Goal: Obtain resource: Download file/media

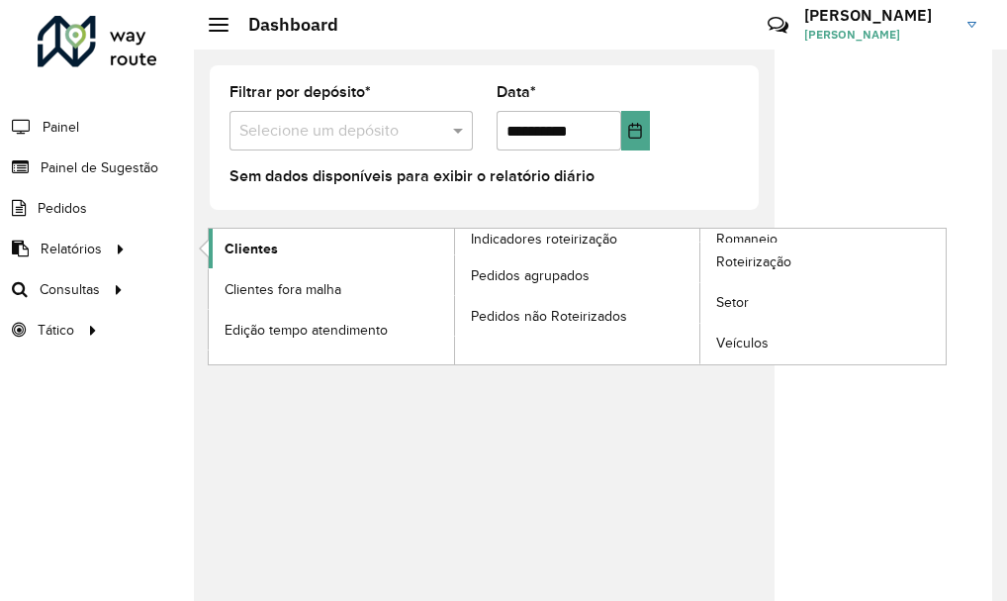
click at [245, 248] on span "Clientes" at bounding box center [251, 248] width 53 height 21
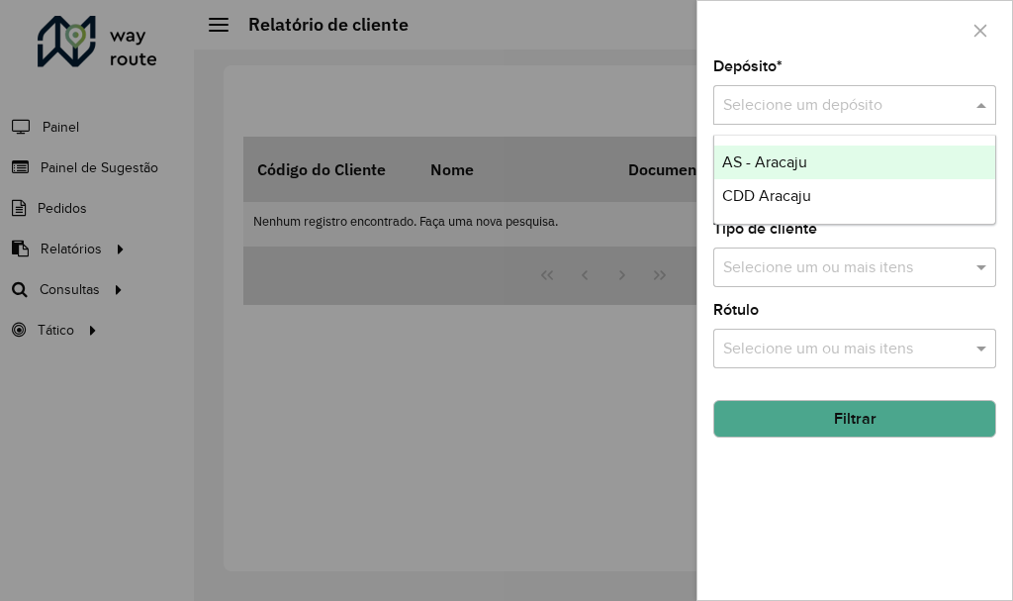
drag, startPoint x: 734, startPoint y: 105, endPoint x: 756, endPoint y: 201, distance: 98.4
click at [748, 201] on span "CDD Aracaju" at bounding box center [766, 195] width 89 height 17
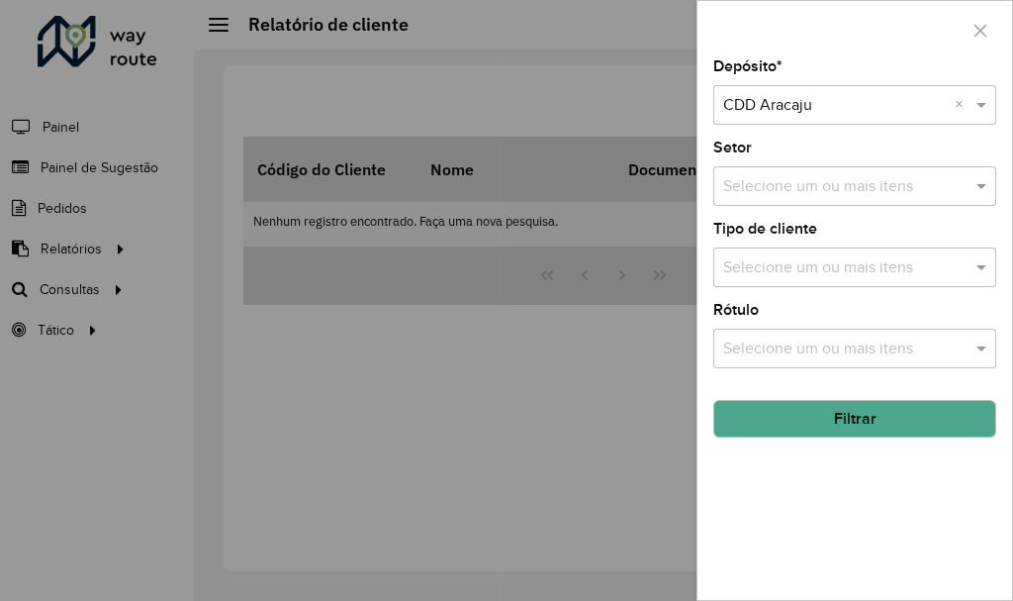
click at [748, 272] on input "text" at bounding box center [844, 268] width 253 height 24
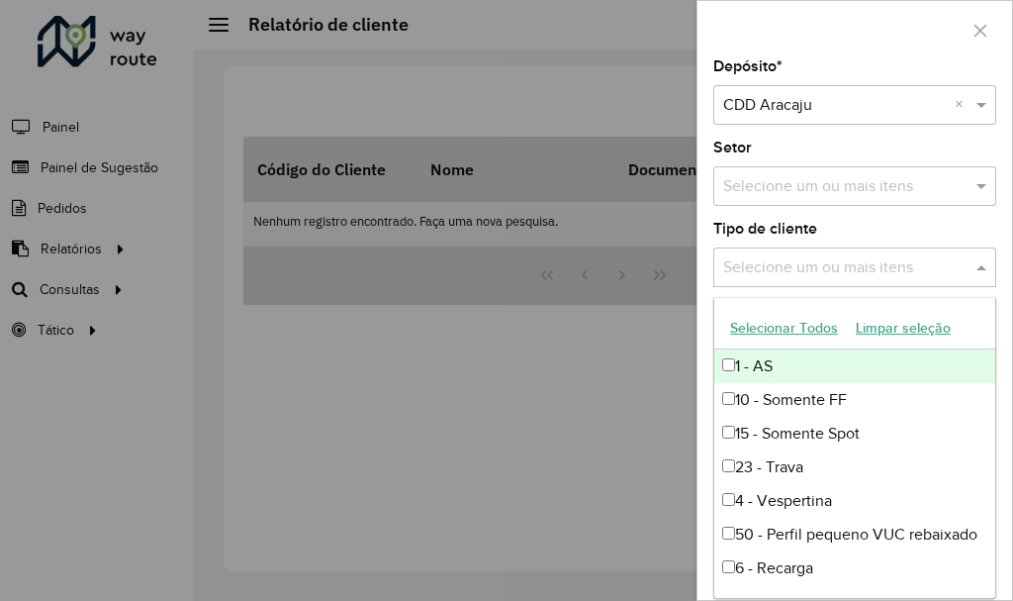
click at [698, 290] on div "Depósito * Selecione um depósito × CDD Aracaju × Setor Selecione um ou mais ite…" at bounding box center [855, 329] width 315 height 540
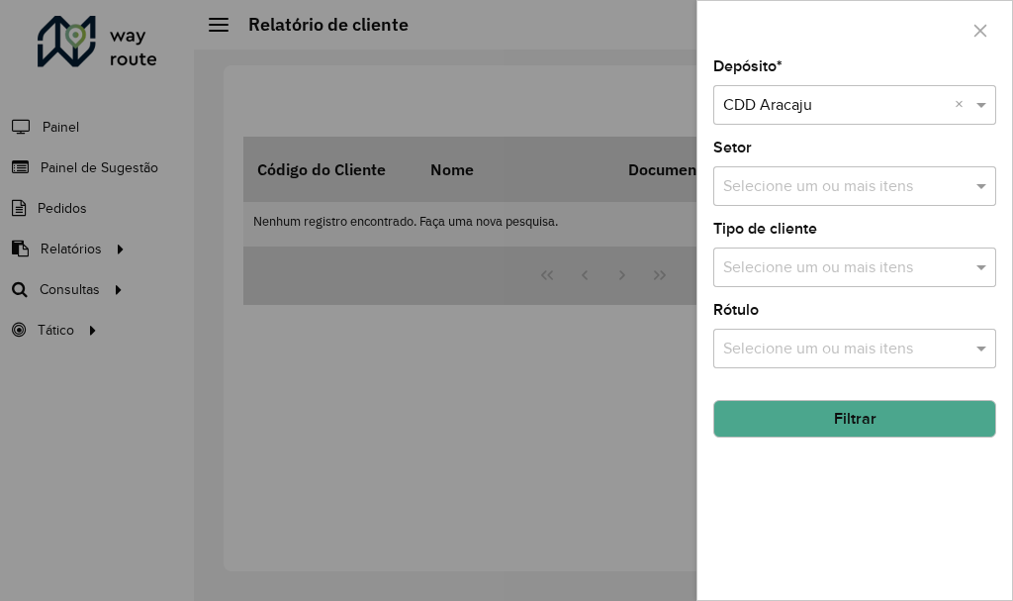
click at [822, 411] on button "Filtrar" at bounding box center [854, 419] width 283 height 38
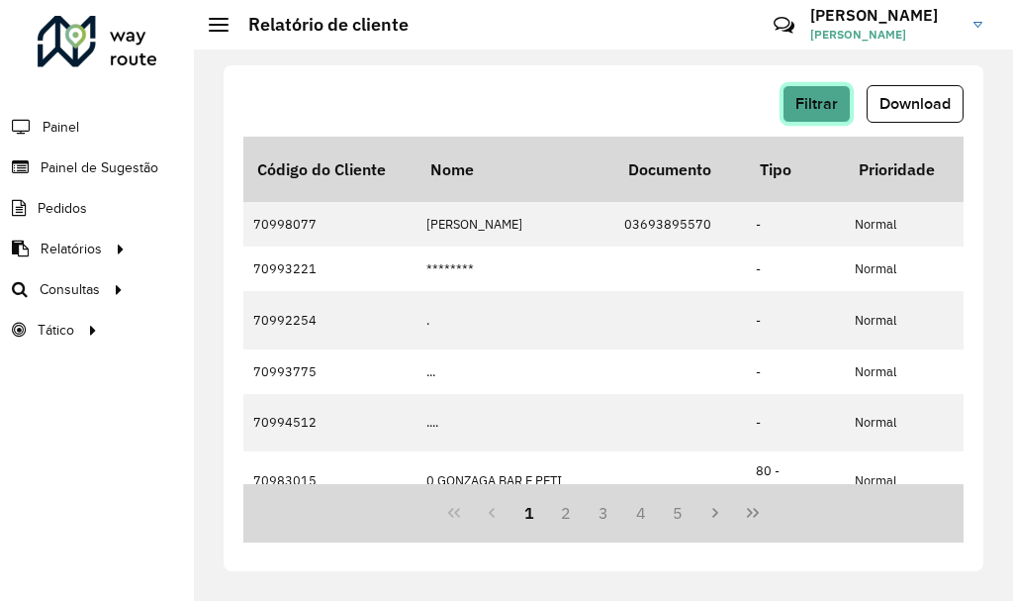
click at [804, 100] on span "Filtrar" at bounding box center [817, 103] width 43 height 17
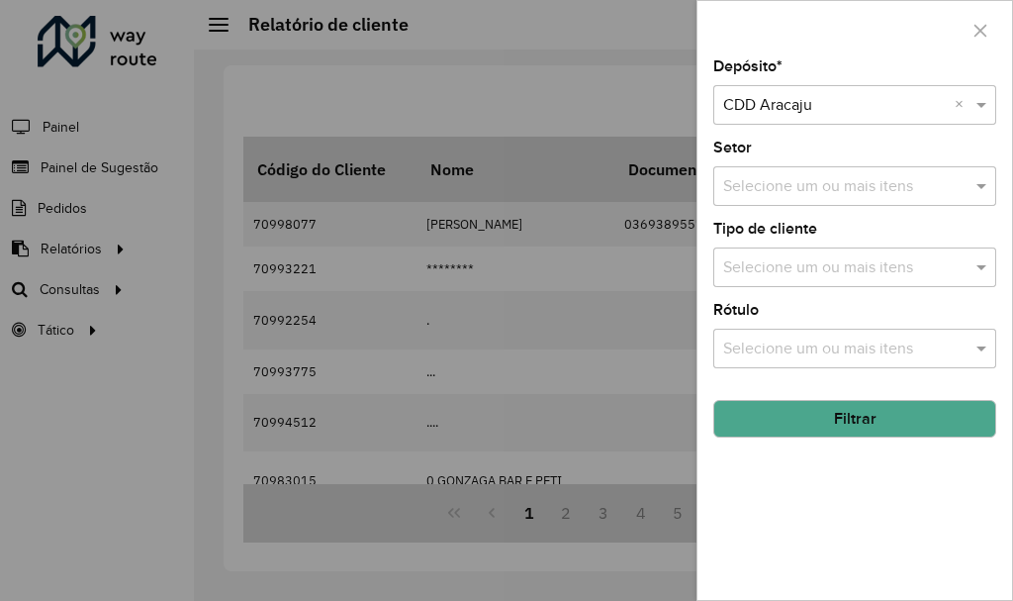
drag, startPoint x: 625, startPoint y: 140, endPoint x: 682, endPoint y: 138, distance: 56.4
click at [625, 139] on div at bounding box center [506, 300] width 1013 height 601
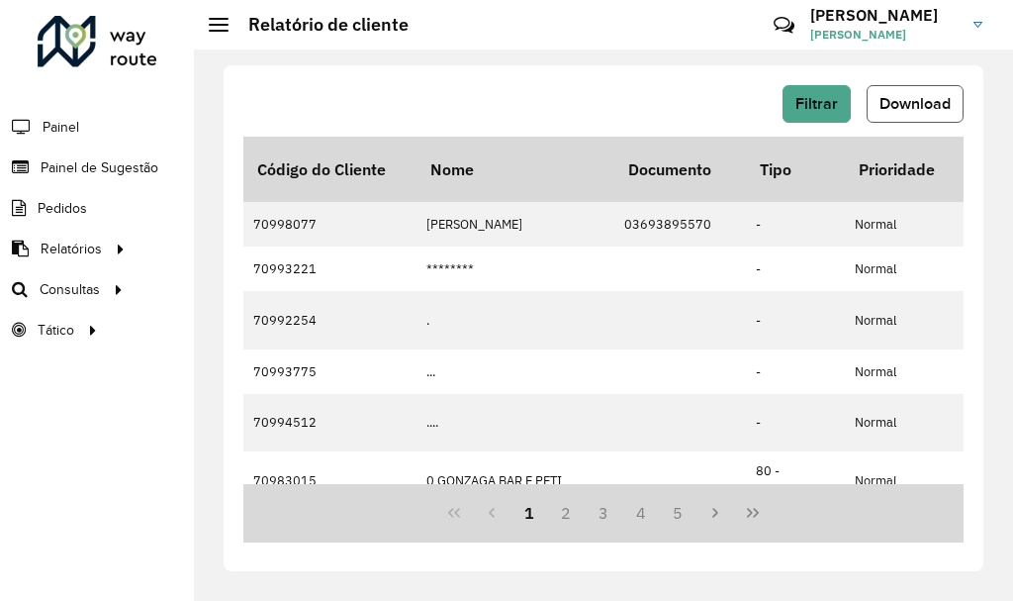
click at [927, 108] on span "Download" at bounding box center [915, 103] width 71 height 17
click at [916, 107] on span "Download" at bounding box center [915, 103] width 71 height 17
click at [777, 51] on div "Filtrar Download Código do Cliente Nome Documento Tipo Prioridade Tempo de espe…" at bounding box center [603, 324] width 819 height 551
